Goal: Information Seeking & Learning: Learn about a topic

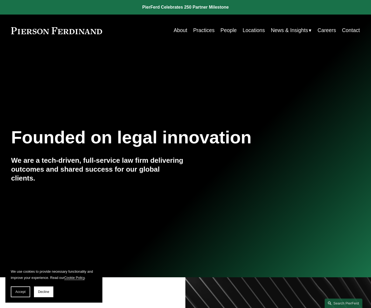
click at [199, 29] on link "Practices" at bounding box center [203, 30] width 21 height 11
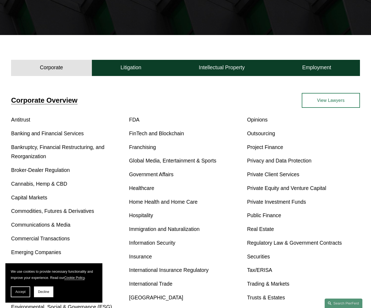
scroll to position [153, 0]
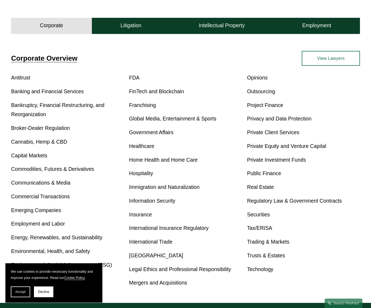
click at [59, 91] on link "Banking and Financial Services" at bounding box center [47, 92] width 73 height 6
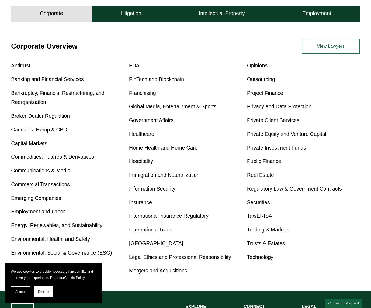
scroll to position [159, 0]
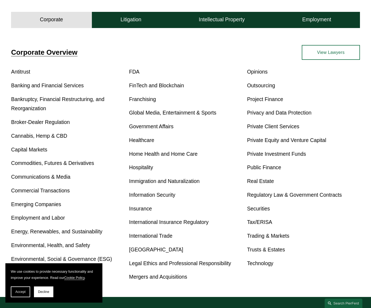
click at [263, 265] on link "Technology" at bounding box center [260, 264] width 26 height 6
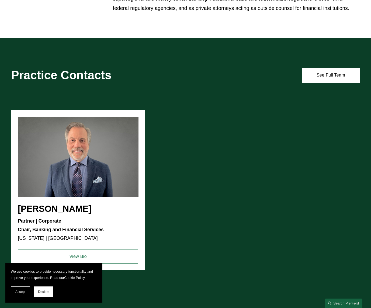
scroll to position [468, 0]
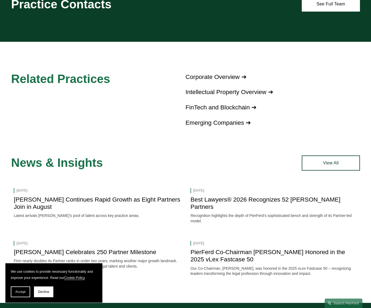
scroll to position [357, 0]
